Goal: Information Seeking & Learning: Learn about a topic

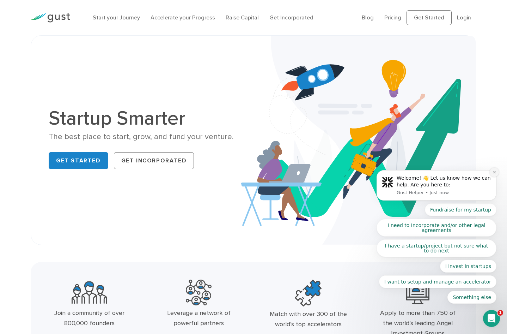
click at [494, 171] on icon "Dismiss notification" at bounding box center [495, 172] width 4 height 4
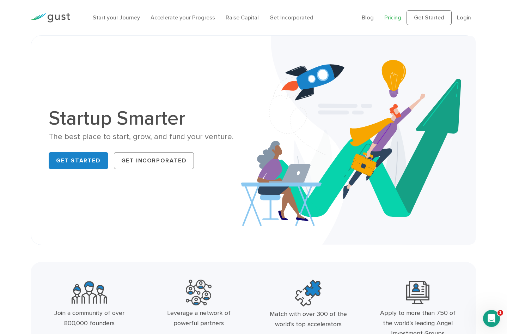
click at [395, 17] on link "Pricing" at bounding box center [393, 17] width 17 height 7
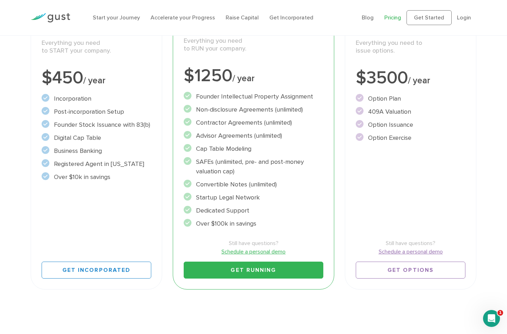
scroll to position [62, 0]
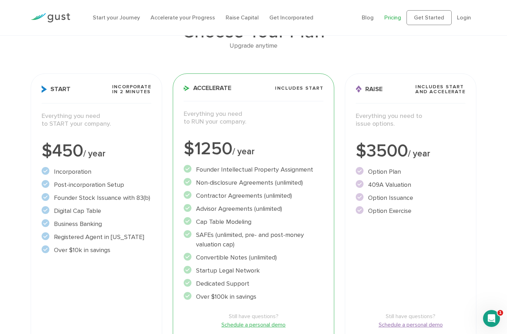
click at [205, 149] on div "$1250 / year" at bounding box center [254, 149] width 140 height 18
click at [381, 151] on div "$3500 / year" at bounding box center [411, 151] width 110 height 18
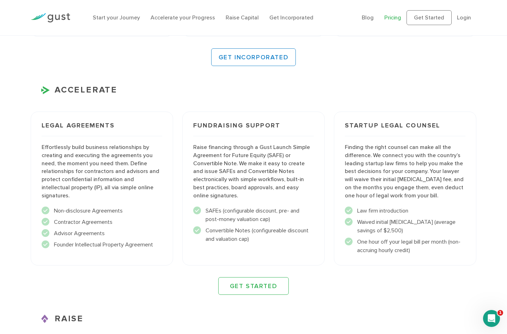
scroll to position [0, 0]
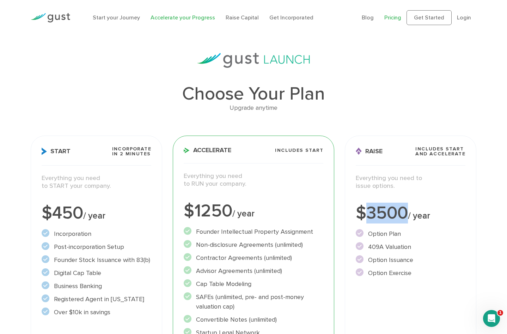
click at [177, 20] on link "Accelerate your Progress" at bounding box center [183, 17] width 65 height 7
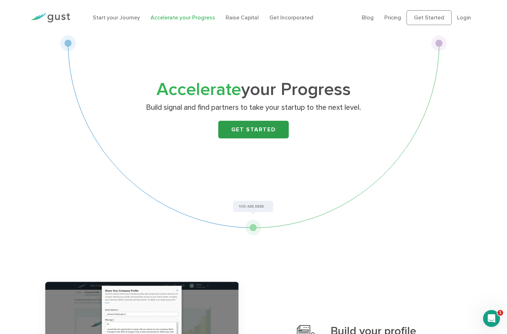
click at [242, 130] on link "Get Started" at bounding box center [253, 130] width 71 height 18
click at [250, 208] on div "Accelerate your Progress Build signal and find partners to take your startup to…" at bounding box center [254, 135] width 388 height 200
click at [253, 228] on div "Accelerate your Progress Build signal and find partners to take your startup to…" at bounding box center [254, 135] width 388 height 200
click at [60, 15] on img at bounding box center [51, 18] width 40 height 10
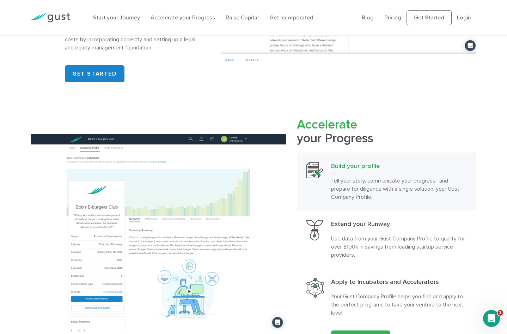
scroll to position [655, 0]
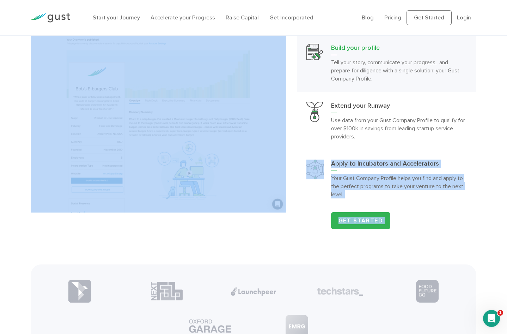
drag, startPoint x: 294, startPoint y: 204, endPoint x: 182, endPoint y: 185, distance: 112.9
click at [182, 185] on div "Accelerate your Progress Build your profile Tell your story, communicate your p…" at bounding box center [253, 114] width 457 height 230
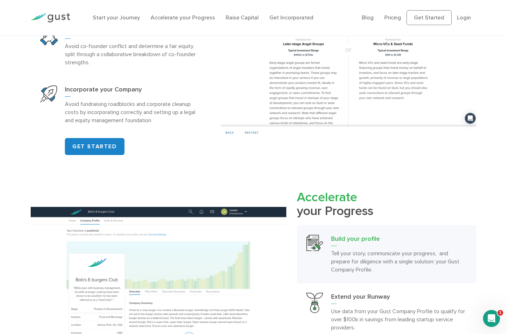
scroll to position [558, 0]
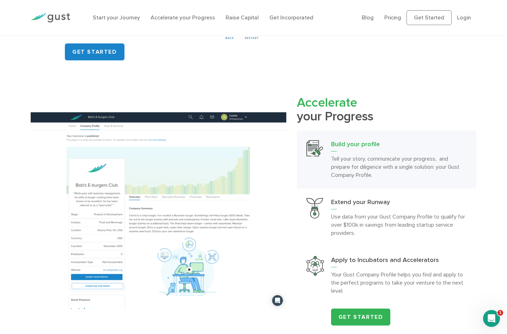
drag, startPoint x: 23, startPoint y: 114, endPoint x: 132, endPoint y: 185, distance: 129.7
click at [133, 186] on div "Accelerate your Progress Build your profile Tell your story, communicate your p…" at bounding box center [253, 211] width 507 height 230
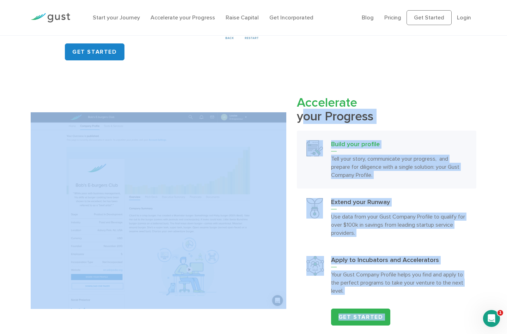
drag, startPoint x: 293, startPoint y: 113, endPoint x: 159, endPoint y: 219, distance: 171.1
click at [159, 219] on div "Accelerate your Progress Build your profile Tell your story, communicate your p…" at bounding box center [253, 211] width 457 height 230
click at [292, 151] on div "Accelerate your Progress Build your profile Tell your story, communicate your p…" at bounding box center [387, 211] width 190 height 230
drag, startPoint x: 292, startPoint y: 151, endPoint x: 226, endPoint y: 166, distance: 67.2
click at [226, 166] on div "Accelerate your Progress Build your profile Tell your story, communicate your p…" at bounding box center [253, 211] width 457 height 230
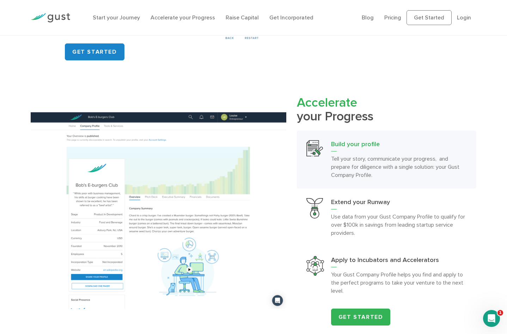
click at [293, 201] on div "Accelerate your Progress Build your profile Tell your story, communicate your p…" at bounding box center [387, 211] width 190 height 230
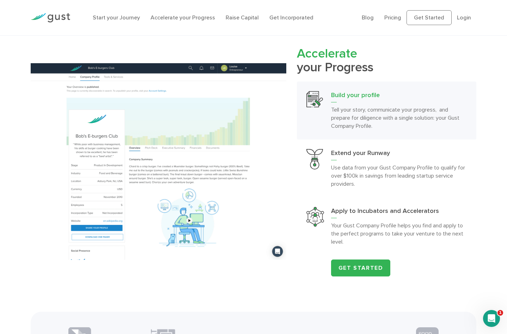
scroll to position [631, 0]
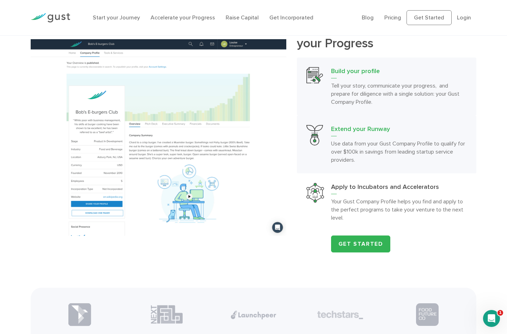
click at [348, 144] on p "Use data from your Gust Company Profile to qualify for over $100k in savings fr…" at bounding box center [399, 151] width 136 height 24
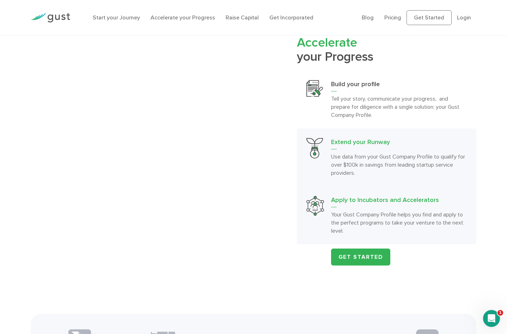
click at [342, 197] on h3 "Apply to Incubators and Accelerators" at bounding box center [399, 201] width 136 height 11
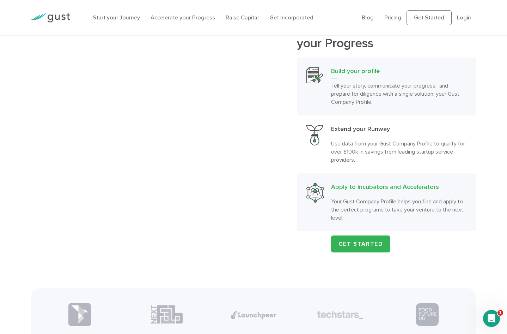
click at [349, 96] on p "Tell your story, communicate your progress, and prepare for diligence with a si…" at bounding box center [399, 94] width 136 height 24
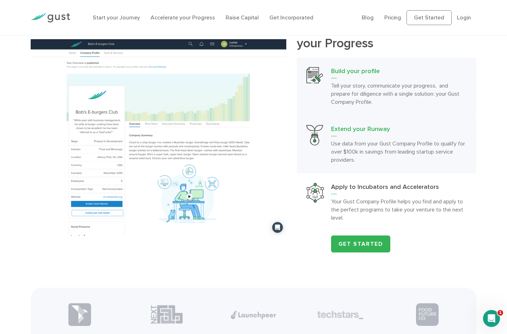
click at [341, 151] on p "Use data from your Gust Company Profile to qualify for over $100k in savings fr…" at bounding box center [399, 151] width 136 height 24
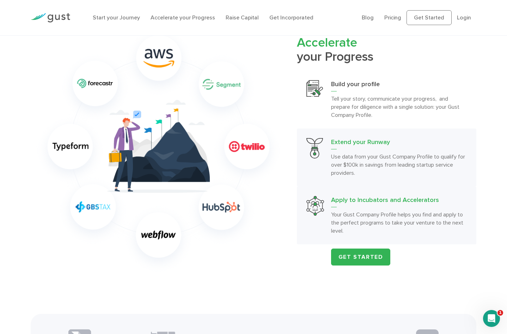
click at [337, 222] on p "Your Gust Company Profile helps you find and apply to the perfect programs to t…" at bounding box center [399, 222] width 136 height 24
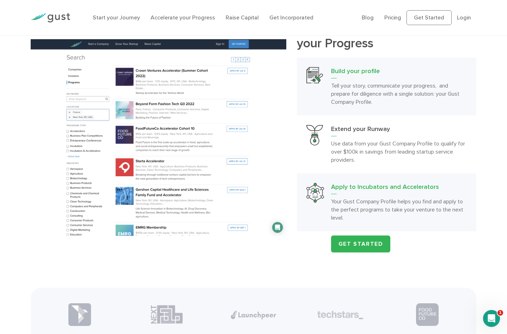
click at [342, 99] on p "Tell your story, communicate your progress, and prepare for diligence with a si…" at bounding box center [399, 94] width 136 height 24
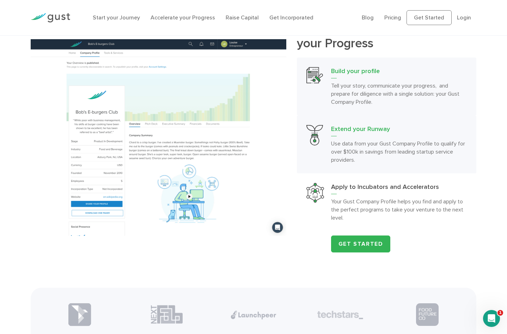
click at [341, 129] on h3 "Extend your Runway" at bounding box center [399, 130] width 136 height 11
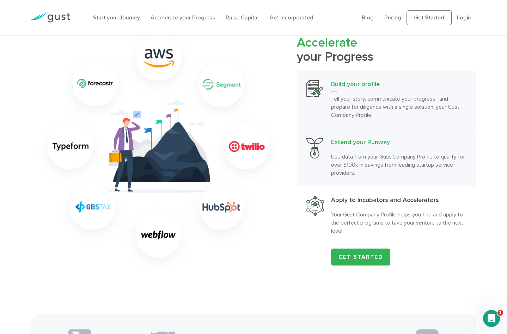
click at [345, 89] on h3 "Build your profile" at bounding box center [399, 85] width 136 height 11
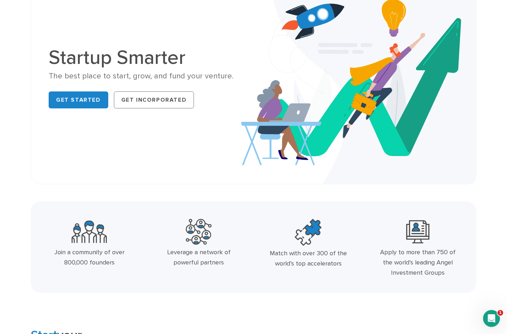
scroll to position [0, 0]
